Goal: Task Accomplishment & Management: Manage account settings

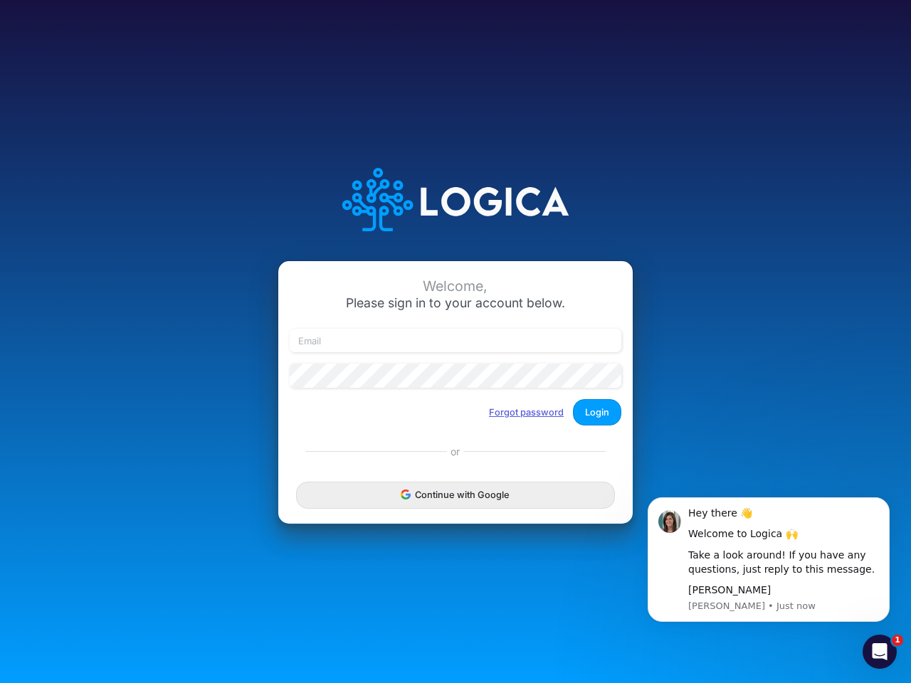
click at [527, 412] on button "Forgot password" at bounding box center [526, 412] width 93 height 23
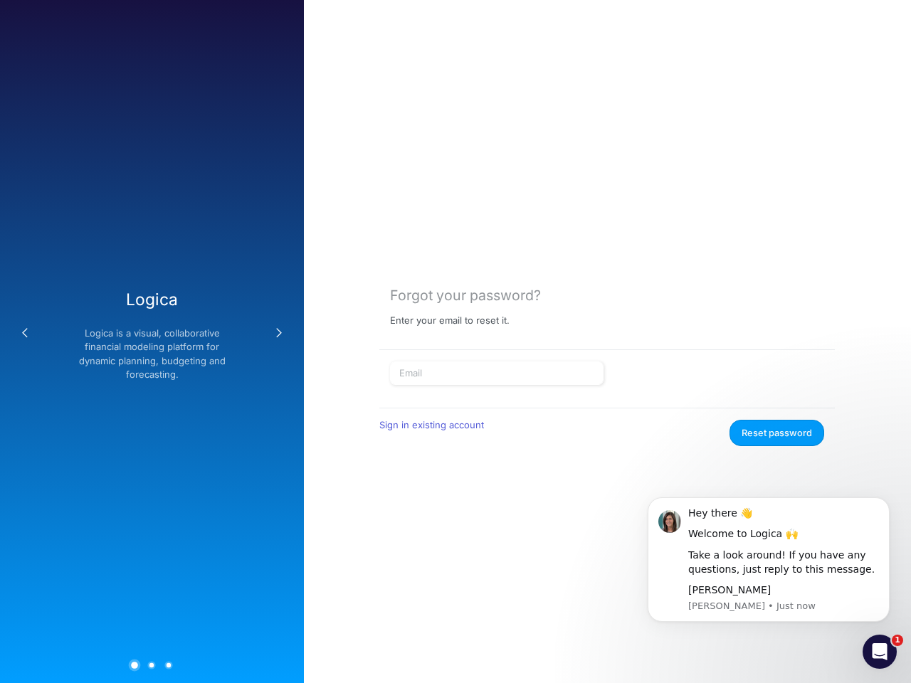
click at [597, 412] on form "Sign in existing account Reset password" at bounding box center [607, 404] width 434 height 85
click at [456, 495] on div "Forgot your password? Enter your email to reset it. Sign in existing account Re…" at bounding box center [607, 341] width 607 height 683
click at [769, 560] on div "Take a look around! If you have any questions, just reply to this message." at bounding box center [783, 563] width 191 height 28
click at [893, 501] on div "Forgot your password? Enter your email to reset it. Sign in existing account Re…" at bounding box center [607, 341] width 607 height 683
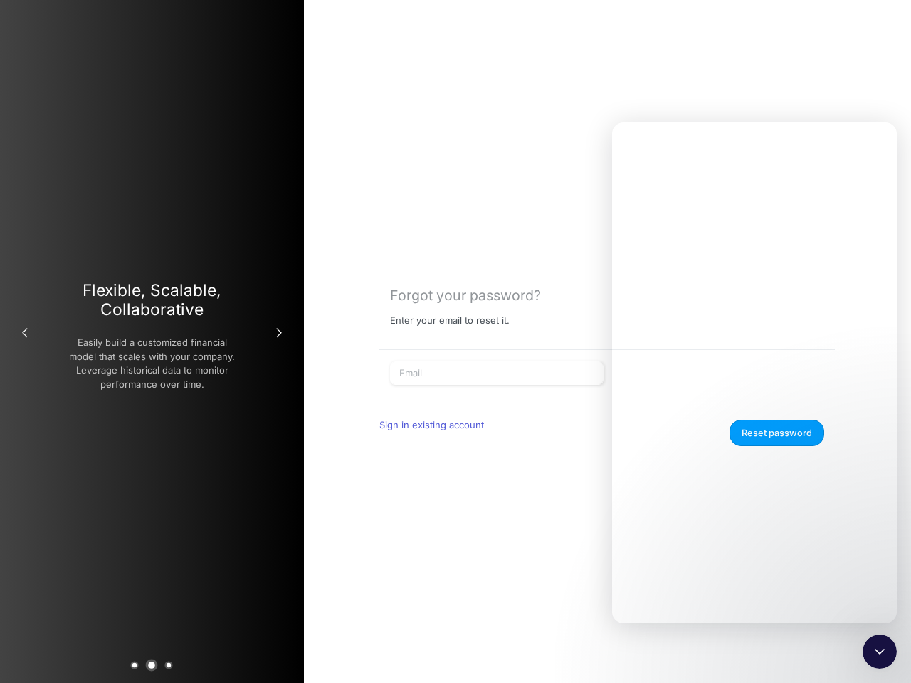
click at [880, 652] on icon "Close Intercom Messenger" at bounding box center [879, 652] width 17 height 17
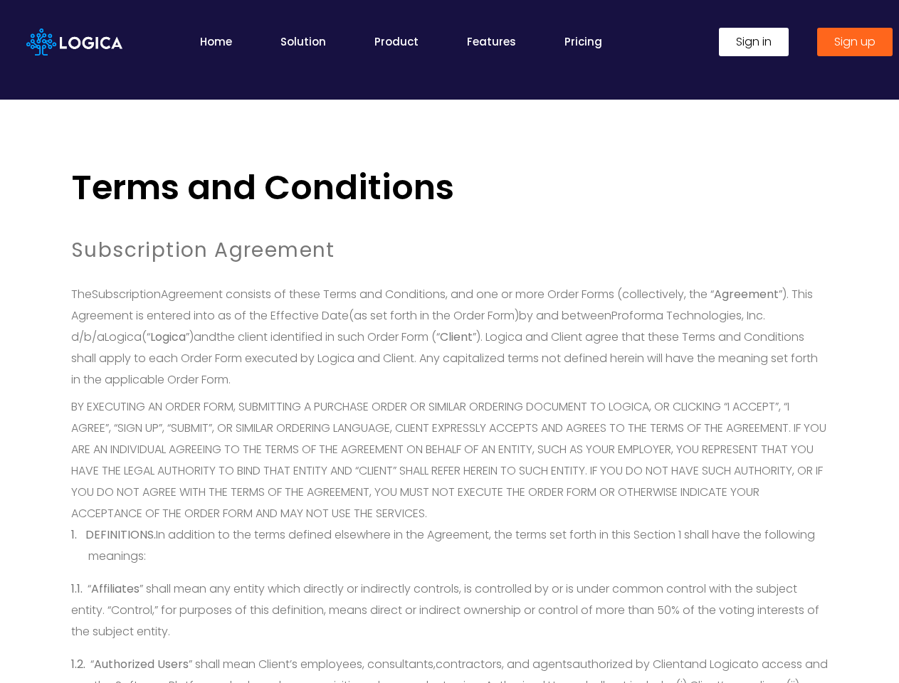
click at [440, 342] on span "the client identified in such Order Form (“" at bounding box center [328, 337] width 224 height 16
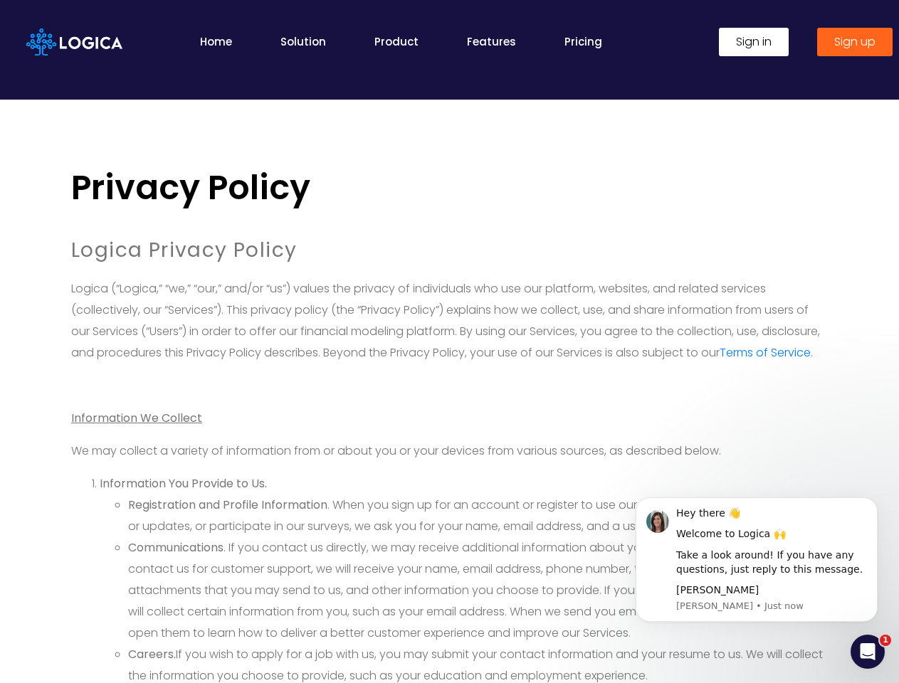
click at [449, 342] on p "Logica (“Logica,” “we,” “our,” and/or “us”) values the privacy of individuals w…" at bounding box center [449, 320] width 757 height 85
click at [757, 560] on div "Take a look around! If you have any questions, just reply to this message." at bounding box center [771, 563] width 191 height 28
